Goal: Complete application form

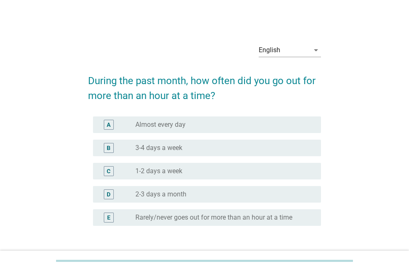
click at [112, 124] on div "A" at bounding box center [109, 125] width 10 height 10
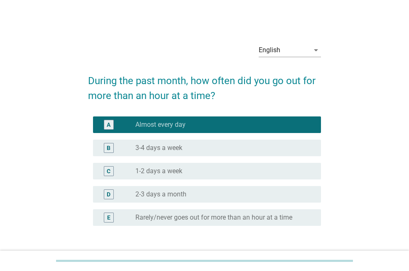
scroll to position [25, 0]
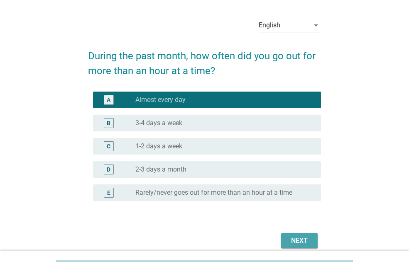
click at [287, 235] on button "Next" at bounding box center [299, 241] width 36 height 15
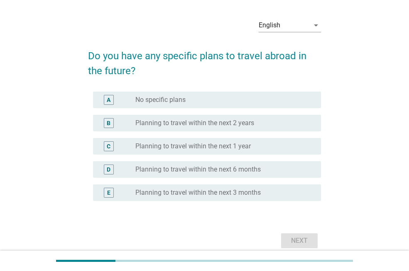
scroll to position [0, 0]
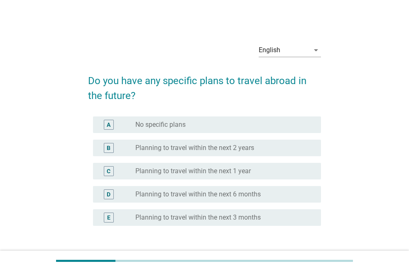
click at [105, 128] on div "A" at bounding box center [109, 125] width 10 height 10
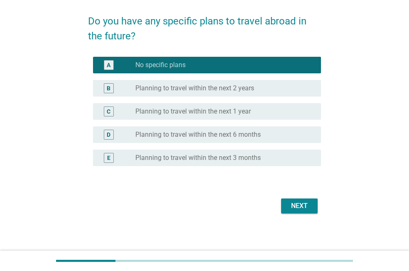
scroll to position [61, 0]
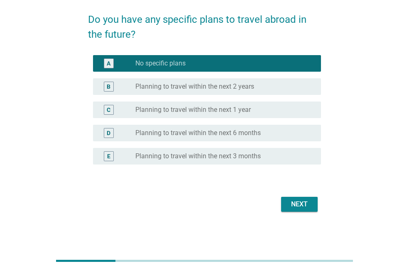
click at [294, 206] on div "Next" at bounding box center [298, 204] width 23 height 10
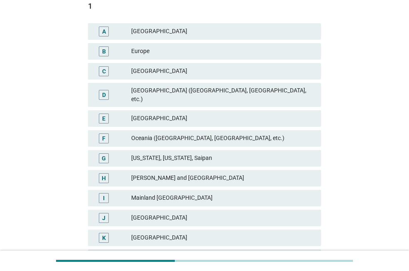
scroll to position [105, 0]
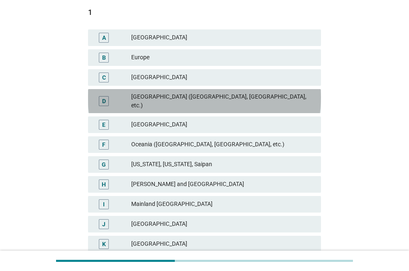
click at [104, 97] on div "D" at bounding box center [104, 101] width 4 height 9
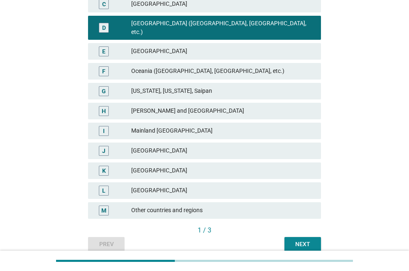
scroll to position [181, 0]
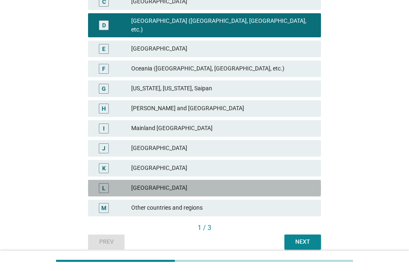
click at [102, 180] on div "L [GEOGRAPHIC_DATA]" at bounding box center [204, 188] width 233 height 17
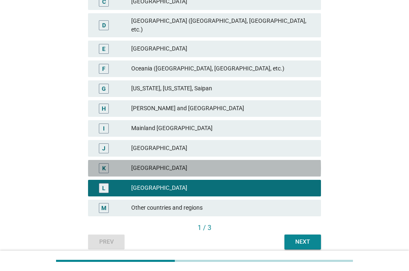
click at [111, 165] on div "K" at bounding box center [104, 168] width 18 height 10
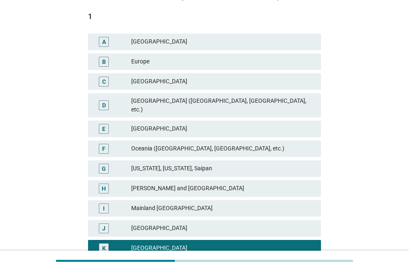
click at [125, 144] on div "F" at bounding box center [113, 149] width 36 height 10
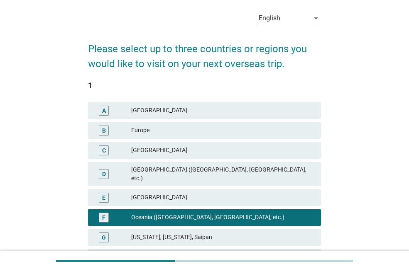
scroll to position [32, 0]
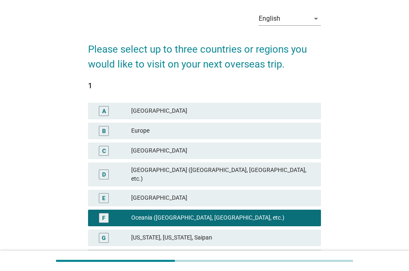
click at [107, 170] on div "D" at bounding box center [104, 175] width 10 height 10
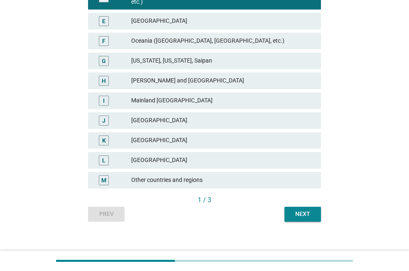
scroll to position [0, 0]
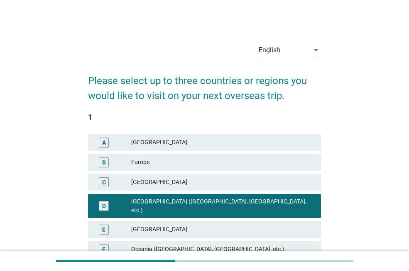
click at [264, 50] on div "English" at bounding box center [269, 49] width 22 height 7
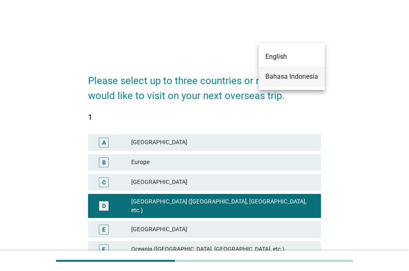
click at [281, 75] on div "Bahasa Indonesia" at bounding box center [291, 77] width 53 height 10
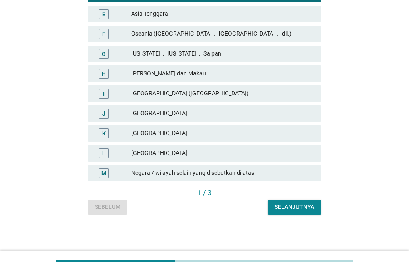
scroll to position [231, 0]
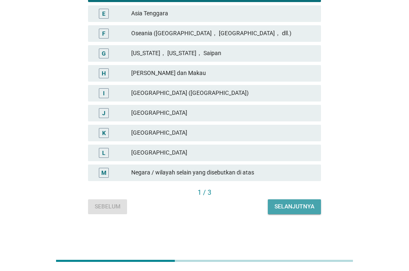
click at [281, 202] on div "Selanjutnya" at bounding box center [294, 206] width 40 height 9
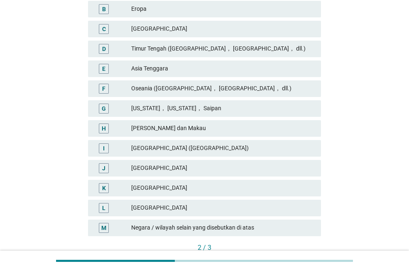
scroll to position [182, 0]
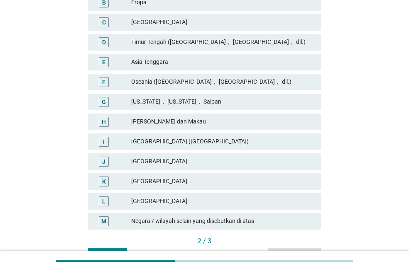
drag, startPoint x: 281, startPoint y: 201, endPoint x: 105, endPoint y: 180, distance: 177.5
click at [105, 180] on div "K" at bounding box center [104, 181] width 4 height 9
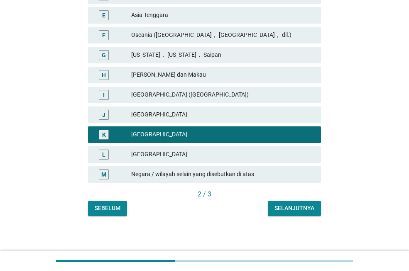
scroll to position [231, 0]
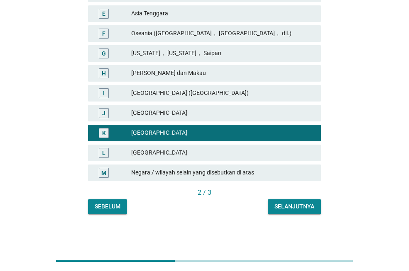
click at [295, 204] on div "Selanjutnya" at bounding box center [294, 206] width 40 height 9
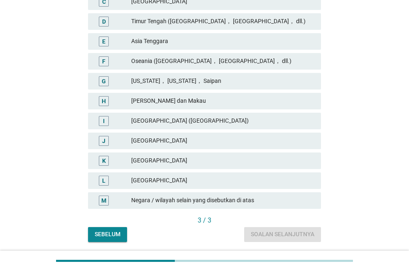
click at [105, 121] on div "I" at bounding box center [104, 121] width 10 height 10
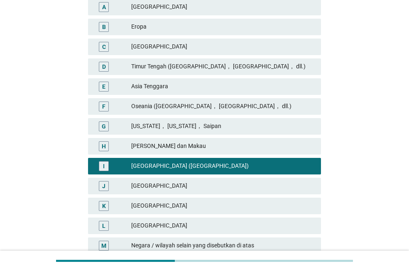
scroll to position [145, 0]
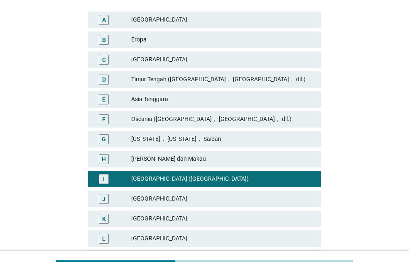
click at [105, 100] on div "E" at bounding box center [103, 99] width 3 height 9
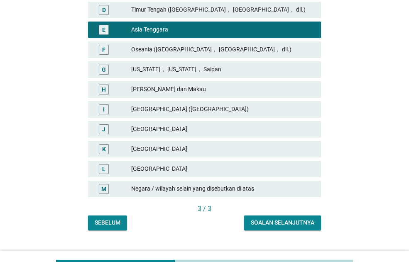
scroll to position [231, 0]
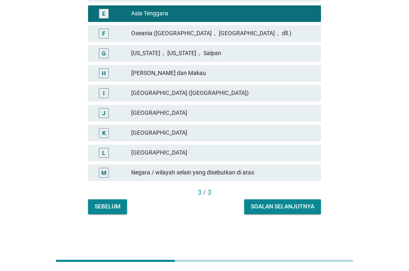
click at [286, 208] on div "Soalan selanjutnya" at bounding box center [282, 206] width 63 height 9
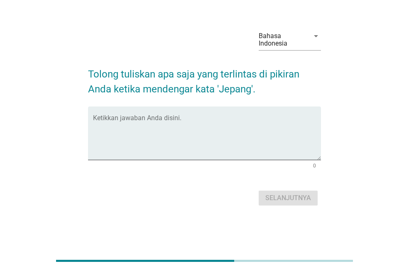
scroll to position [0, 0]
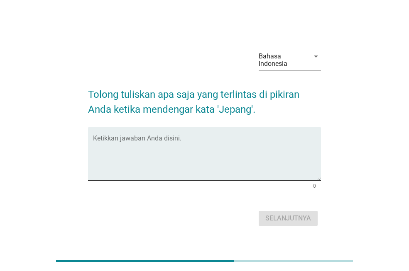
click at [170, 139] on textarea "Ketikkan jawaban Anda disini." at bounding box center [207, 159] width 228 height 44
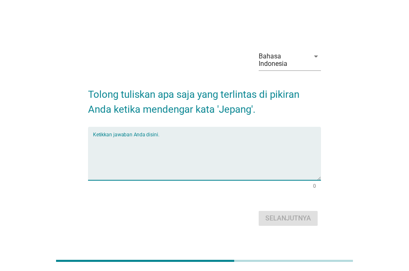
type textarea "u"
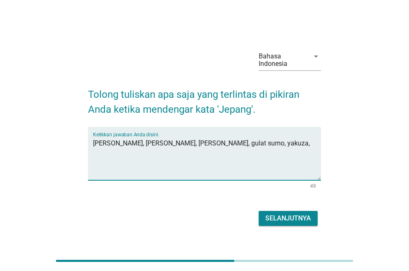
type textarea "[PERSON_NAME], [PERSON_NAME], [PERSON_NAME], gulat sumo, yakuza,"
click at [272, 226] on div "Selanjutnya" at bounding box center [204, 219] width 233 height 20
click at [272, 217] on div "Selanjutnya" at bounding box center [288, 219] width 46 height 10
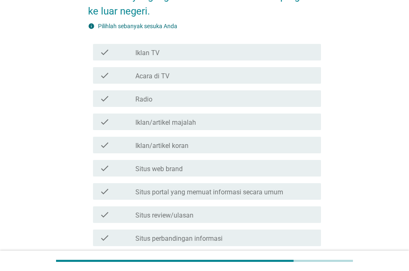
scroll to position [108, 0]
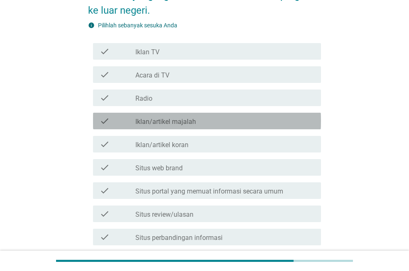
click at [114, 120] on div "check" at bounding box center [118, 121] width 36 height 10
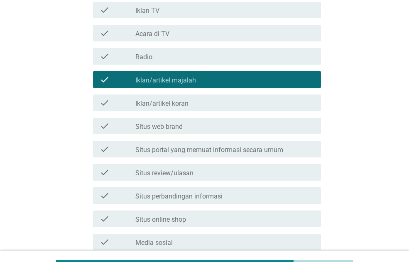
scroll to position [155, 0]
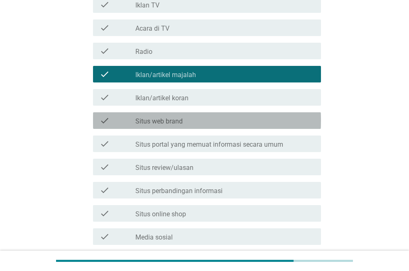
click at [120, 121] on div "check" at bounding box center [118, 121] width 36 height 10
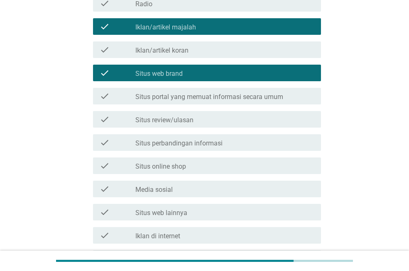
scroll to position [204, 0]
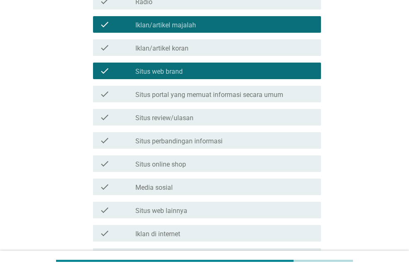
click at [120, 121] on div "check" at bounding box center [118, 117] width 36 height 10
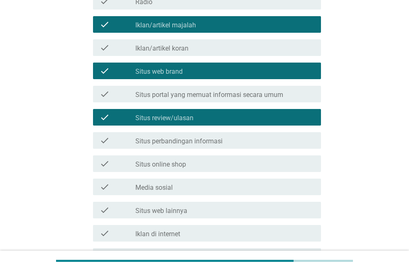
click at [117, 93] on div "check" at bounding box center [118, 94] width 36 height 10
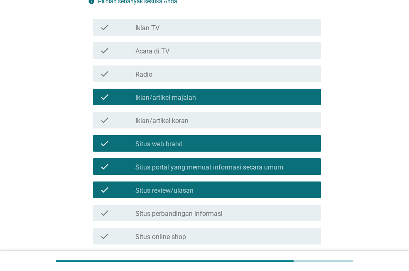
scroll to position [136, 0]
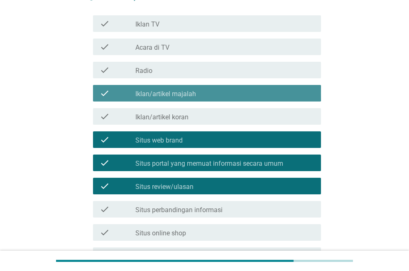
click at [117, 94] on div "check" at bounding box center [118, 93] width 36 height 10
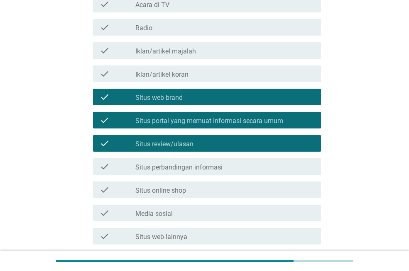
scroll to position [180, 0]
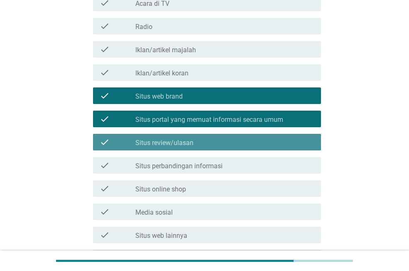
click at [168, 141] on label "Situs review/ulasan" at bounding box center [164, 143] width 58 height 8
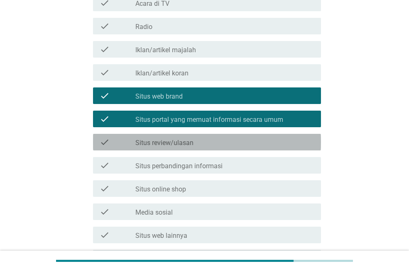
click at [168, 141] on label "Situs review/ulasan" at bounding box center [164, 143] width 58 height 8
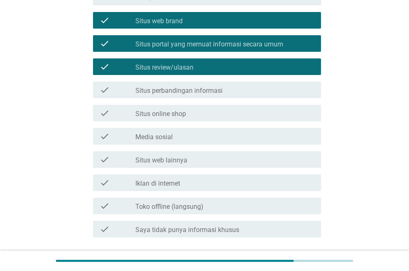
scroll to position [318, 0]
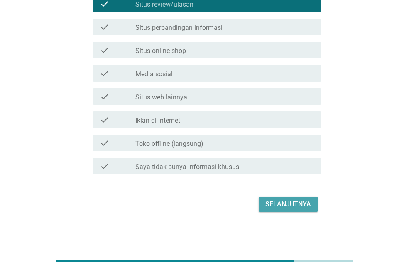
click at [277, 205] on div "Selanjutnya" at bounding box center [288, 204] width 46 height 10
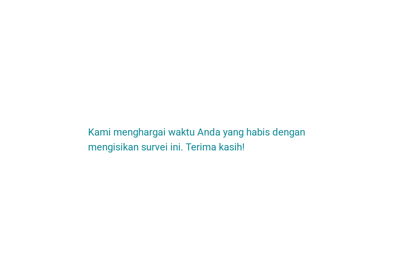
scroll to position [0, 0]
